Goal: Check status: Check status

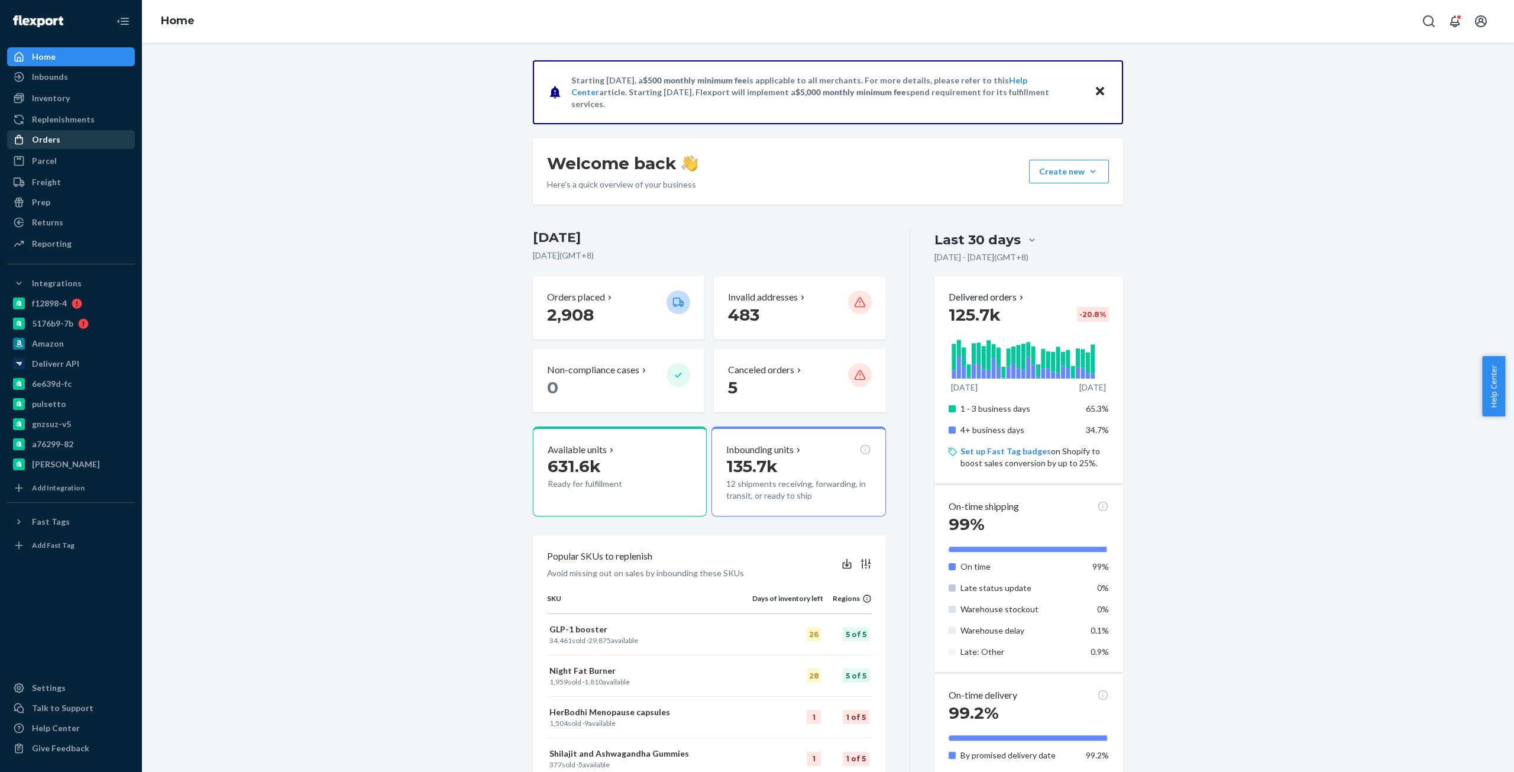
click at [68, 141] on div "Orders" at bounding box center [70, 139] width 125 height 17
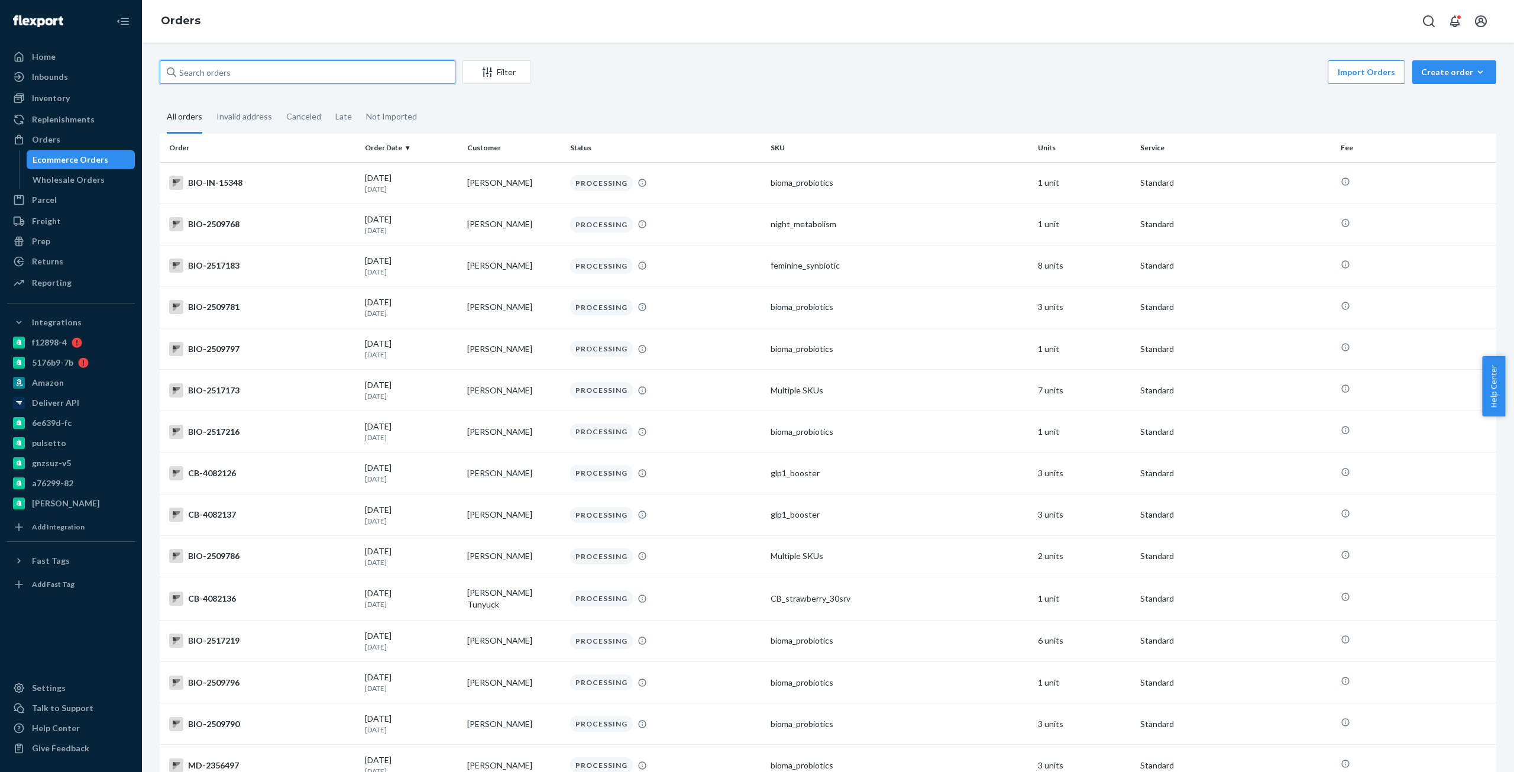
click at [326, 72] on input "text" at bounding box center [308, 72] width 296 height 24
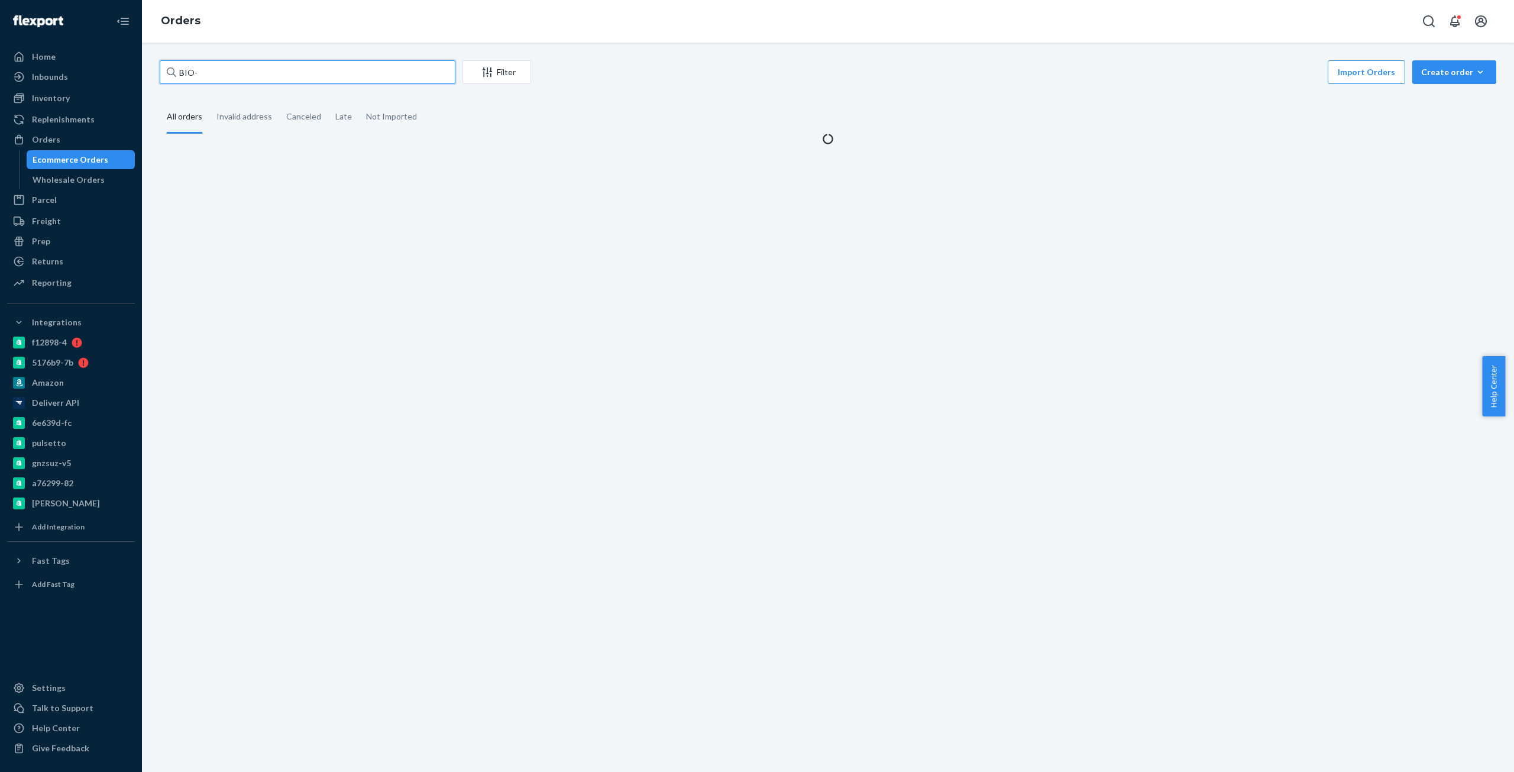
paste input "2348651"
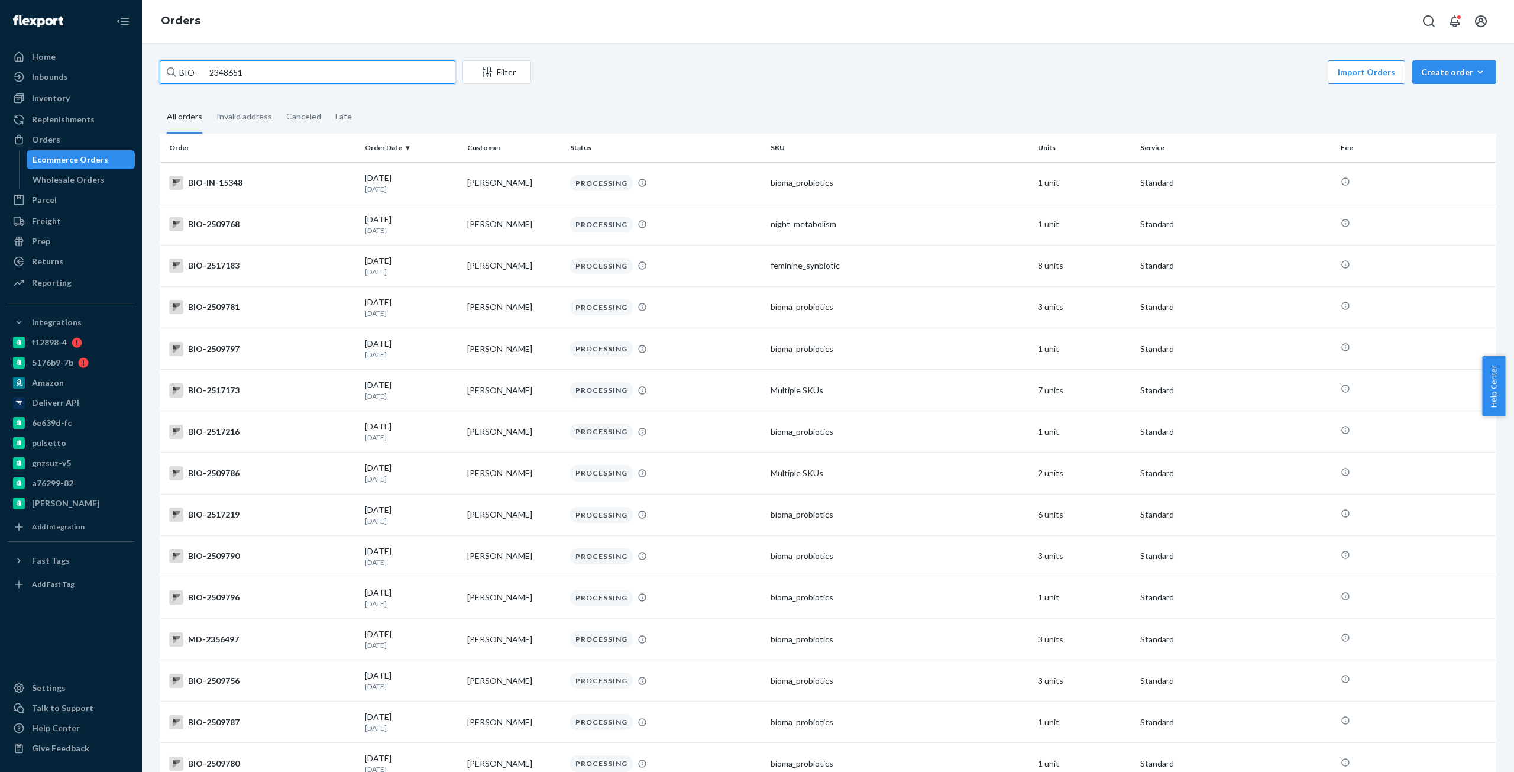
type input "BIO- 2348651"
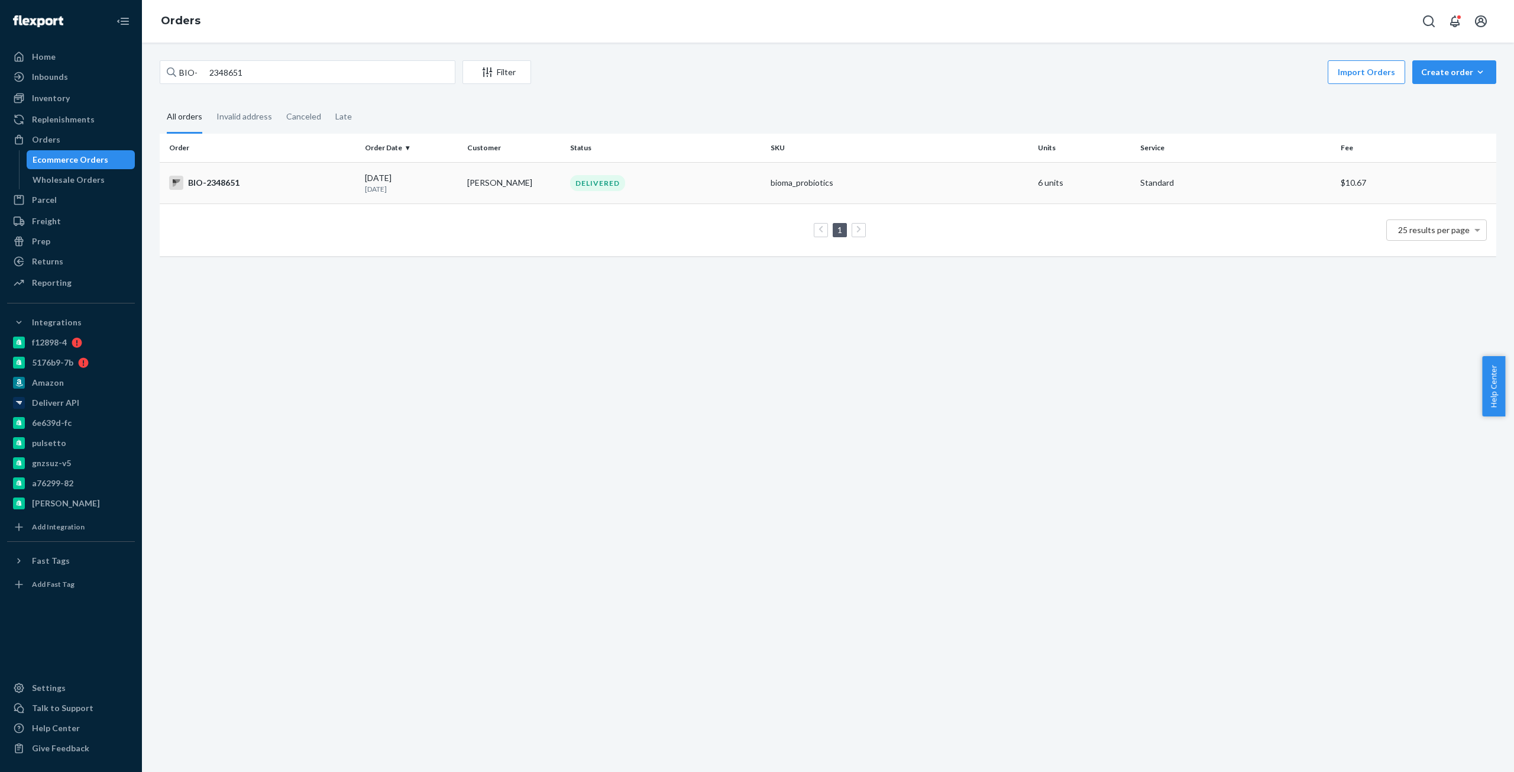
click at [184, 186] on div "BIO-2348651" at bounding box center [262, 183] width 186 height 14
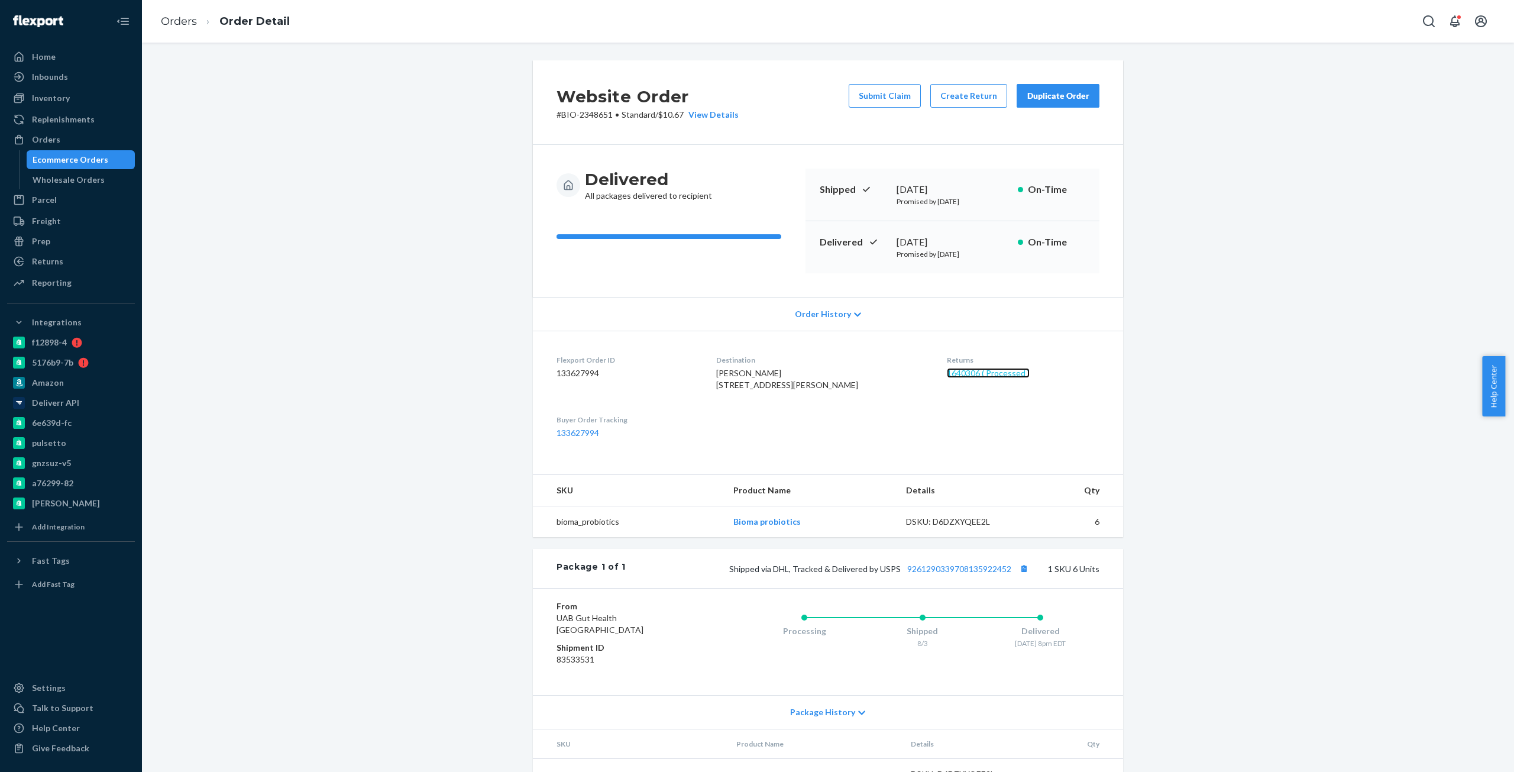
click at [980, 368] on link "1640306 ( Processed )" at bounding box center [988, 373] width 83 height 10
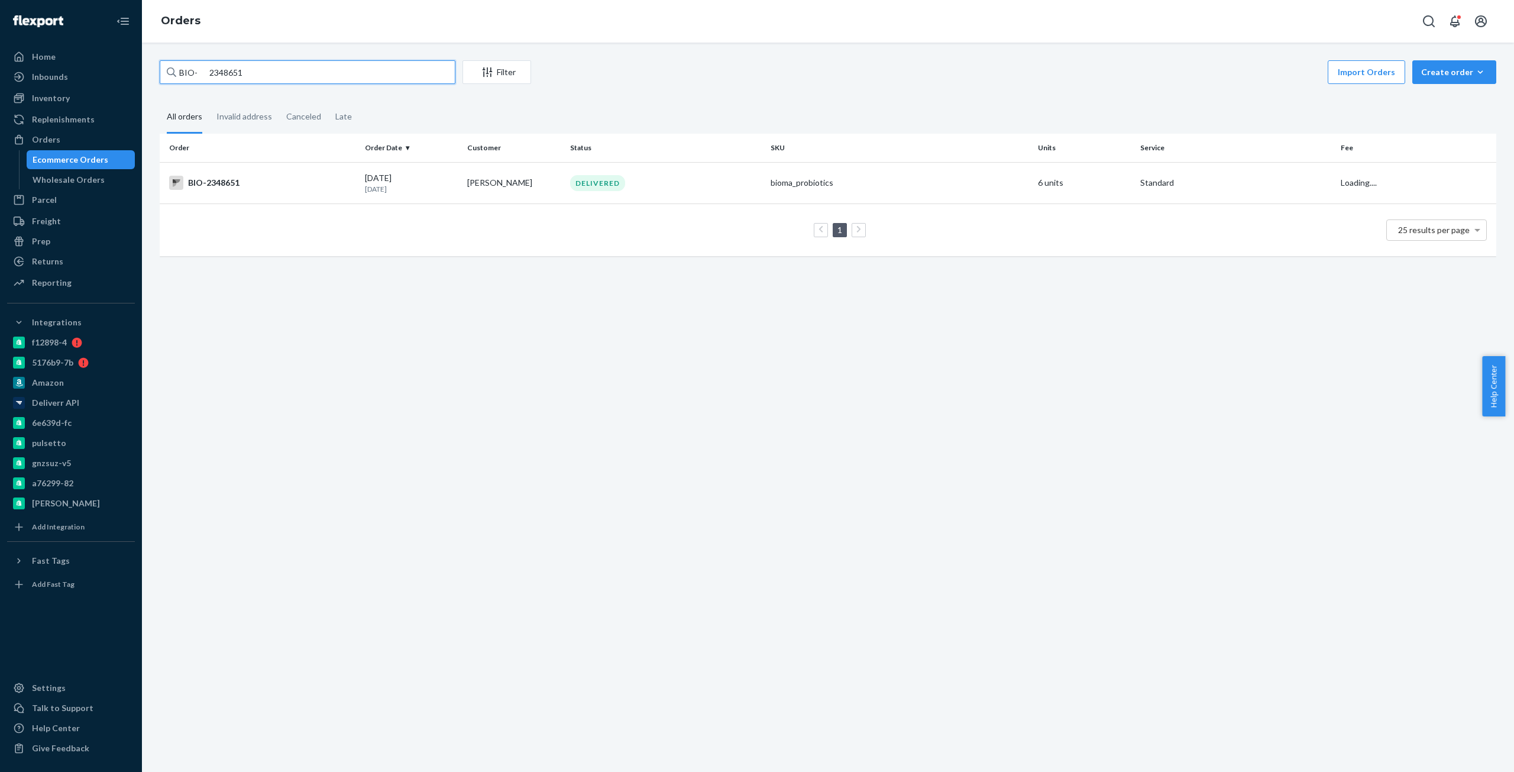
click at [380, 76] on input "BIO- 2348651" at bounding box center [308, 72] width 296 height 24
paste input "[PERSON_NAME]"
type input "[PERSON_NAME]"
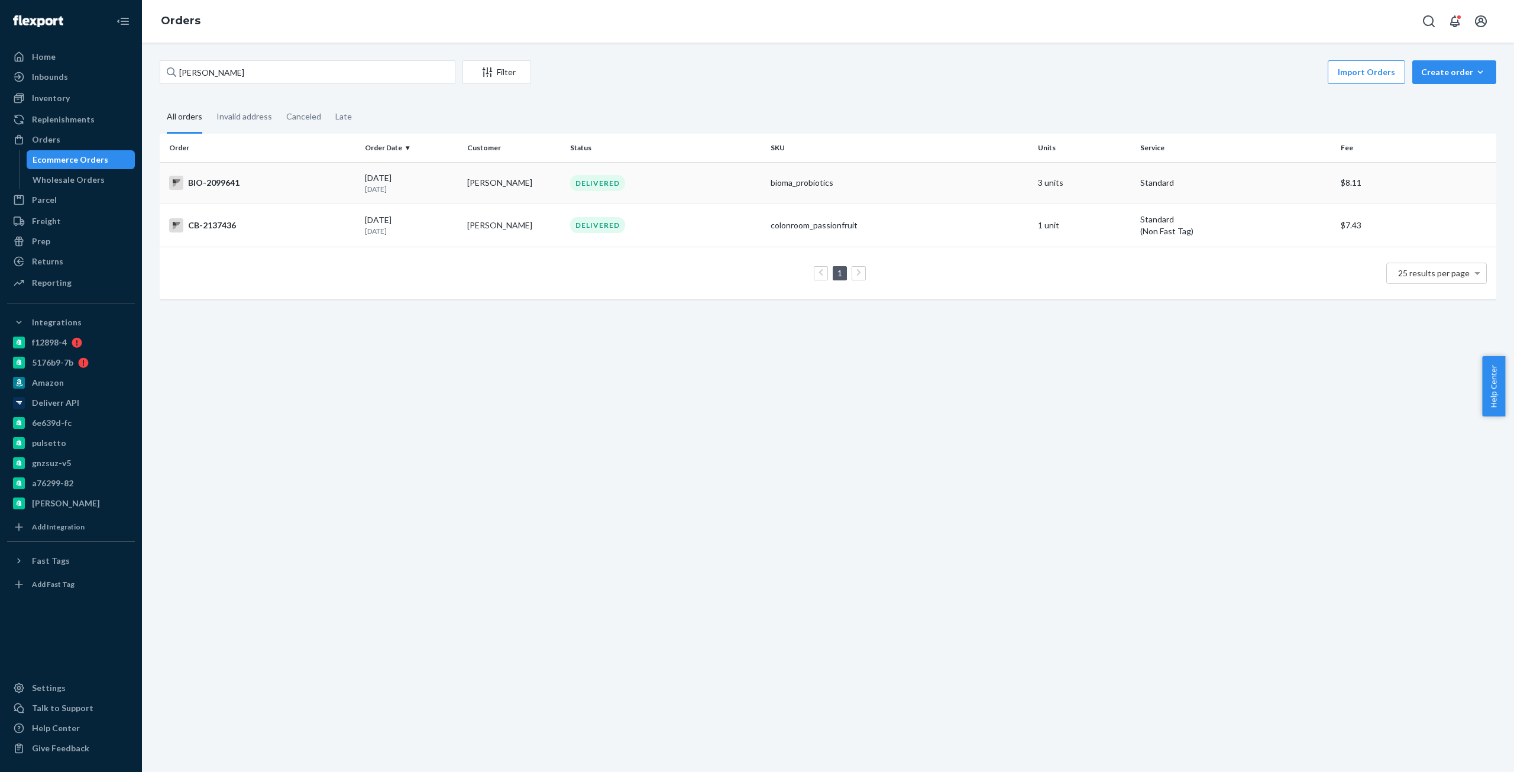
click at [336, 180] on div "BIO-2099641" at bounding box center [262, 183] width 186 height 14
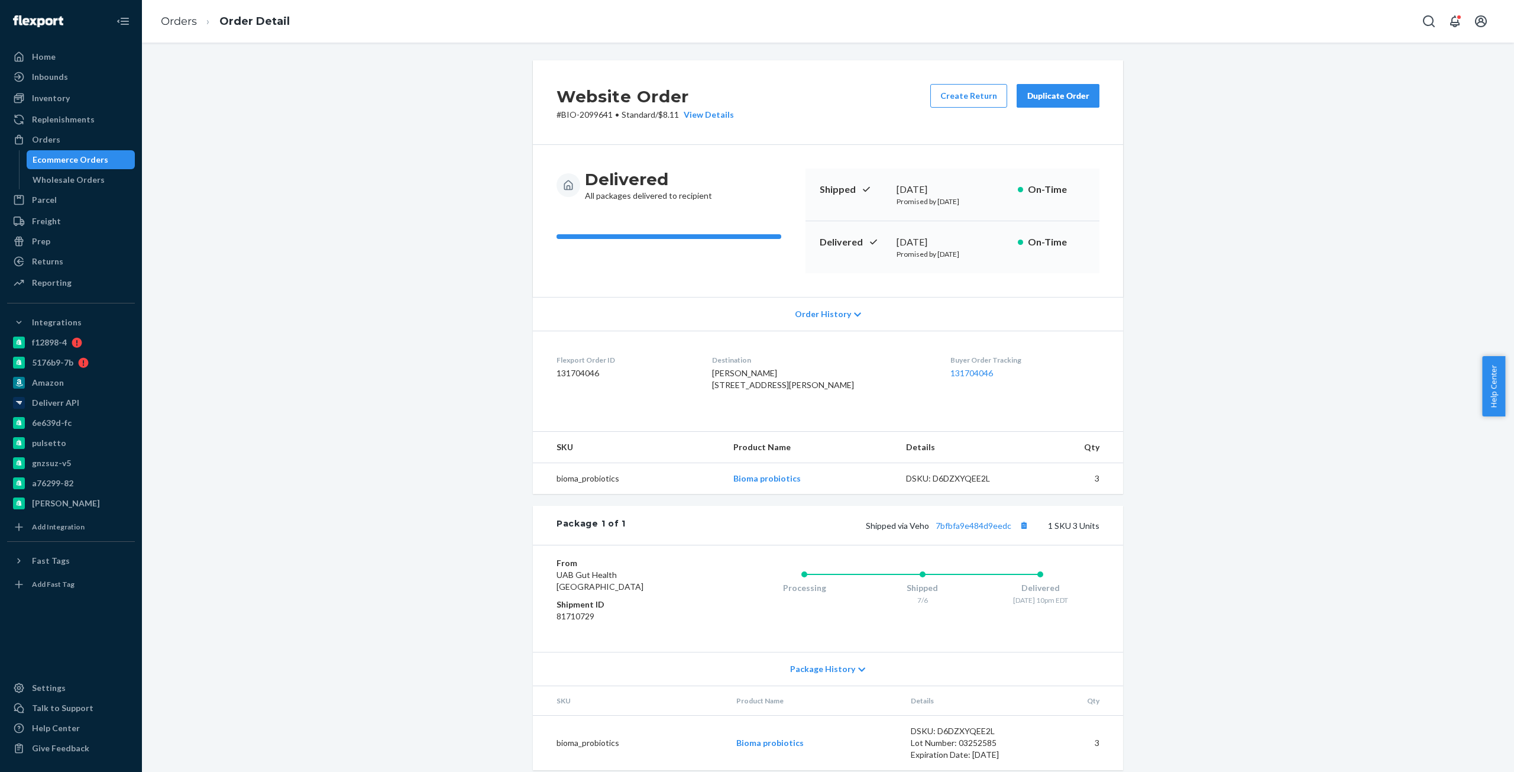
click at [595, 105] on h2 "Website Order" at bounding box center [644, 96] width 177 height 25
click at [594, 105] on h2 "Website Order" at bounding box center [644, 96] width 177 height 25
click at [566, 117] on p "# BIO-2099641 • Standard / $8.11 View Details" at bounding box center [644, 115] width 177 height 12
drag, startPoint x: 566, startPoint y: 117, endPoint x: 577, endPoint y: 117, distance: 11.2
click at [566, 117] on p "# BIO-2099641 • Standard / $8.11 View Details" at bounding box center [644, 115] width 177 height 12
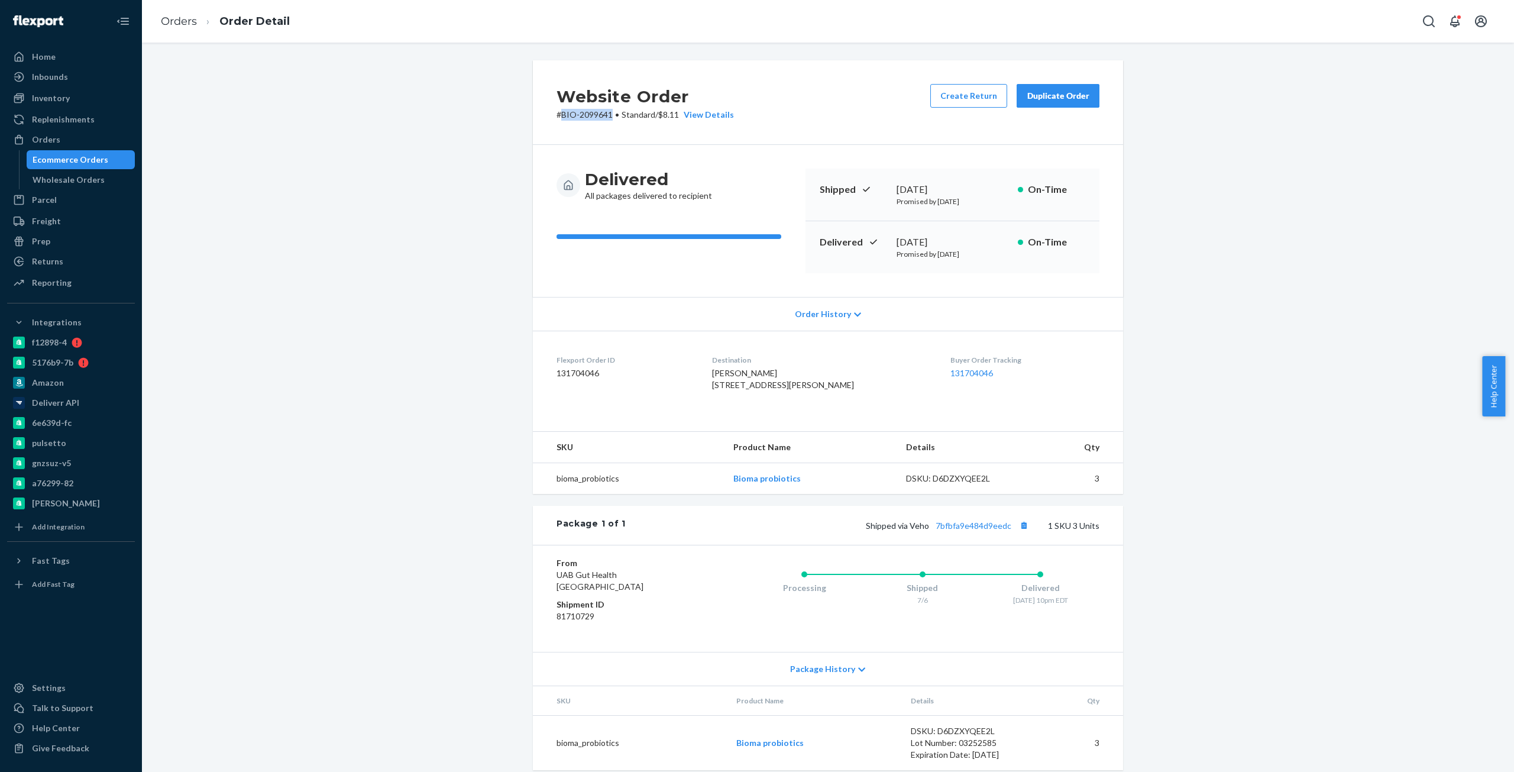
click at [579, 117] on p "# BIO-2099641 • Standard / $8.11 View Details" at bounding box center [644, 115] width 177 height 12
copy p "BIO-2099641"
